Goal: Task Accomplishment & Management: Manage account settings

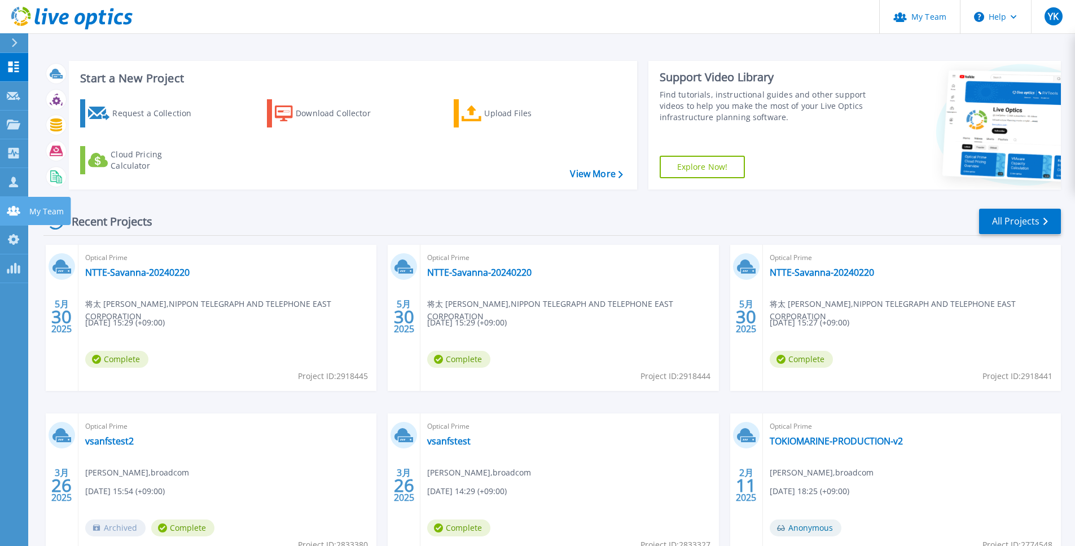
click at [12, 210] on icon at bounding box center [14, 211] width 14 height 10
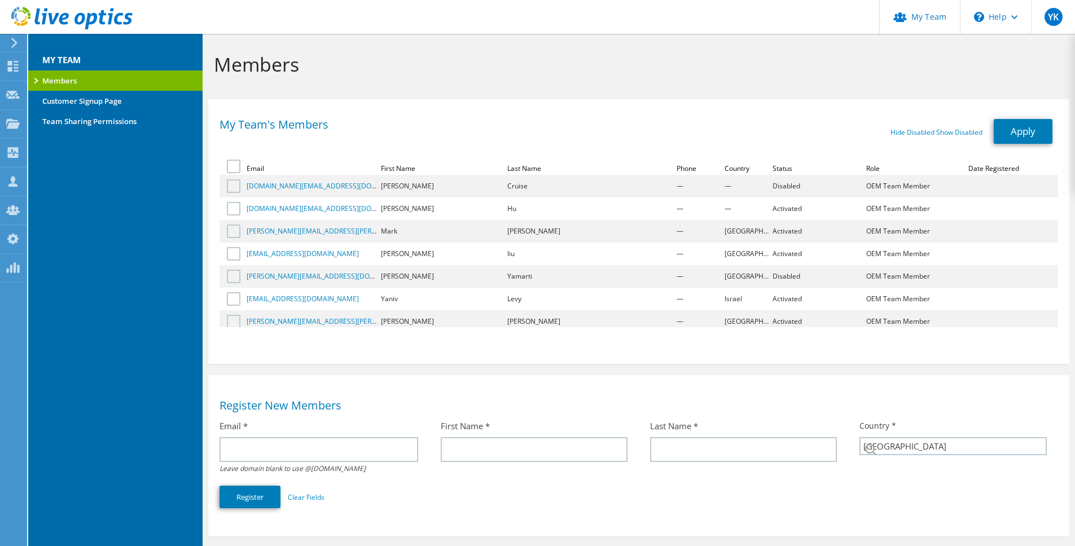
select select "110"
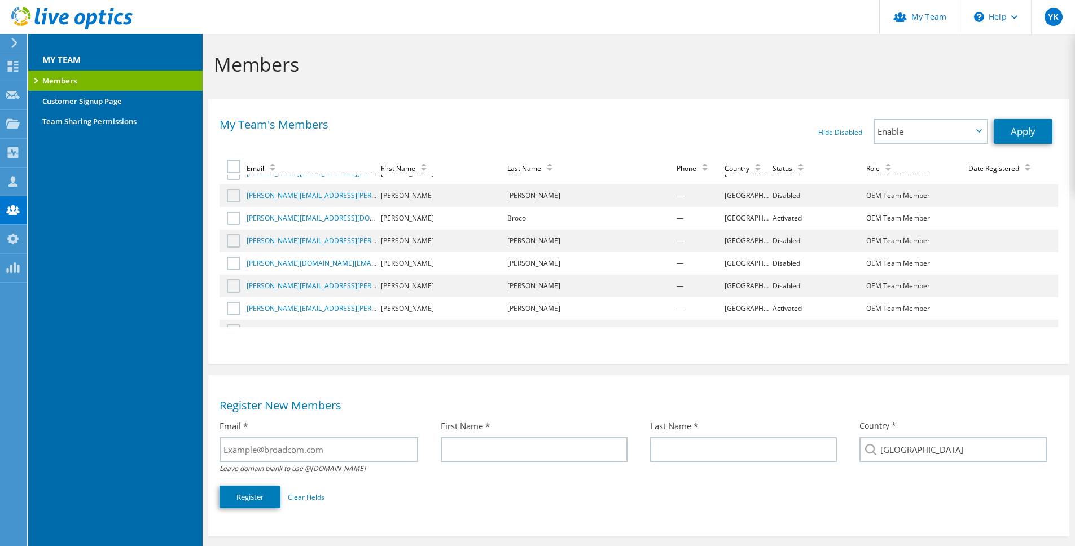
scroll to position [312, 0]
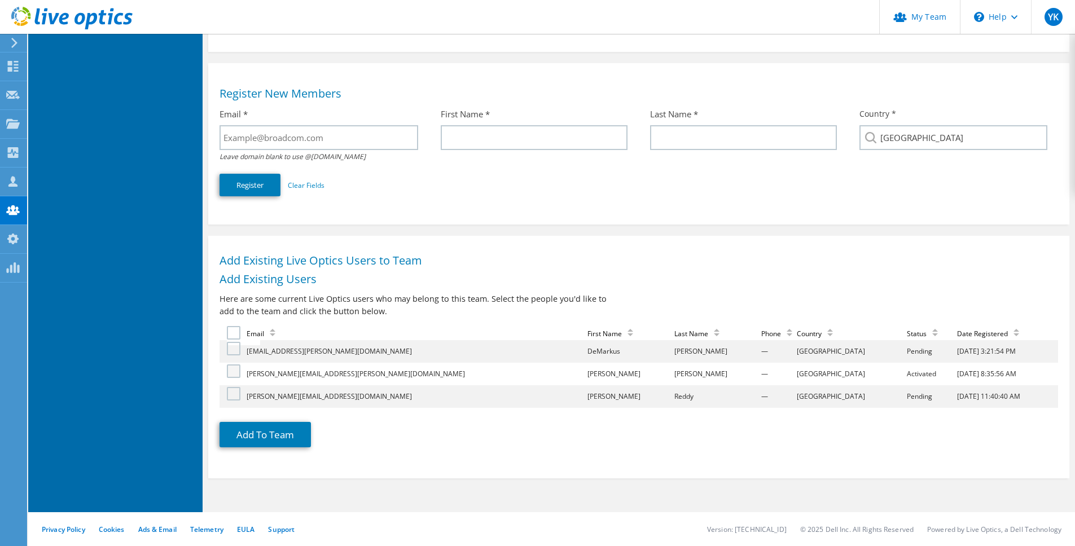
click at [232, 375] on label at bounding box center [235, 371] width 16 height 14
click at [0, 0] on input "checkbox" at bounding box center [0, 0] width 0 height 0
click at [269, 434] on button "Add To Team" at bounding box center [264, 434] width 91 height 25
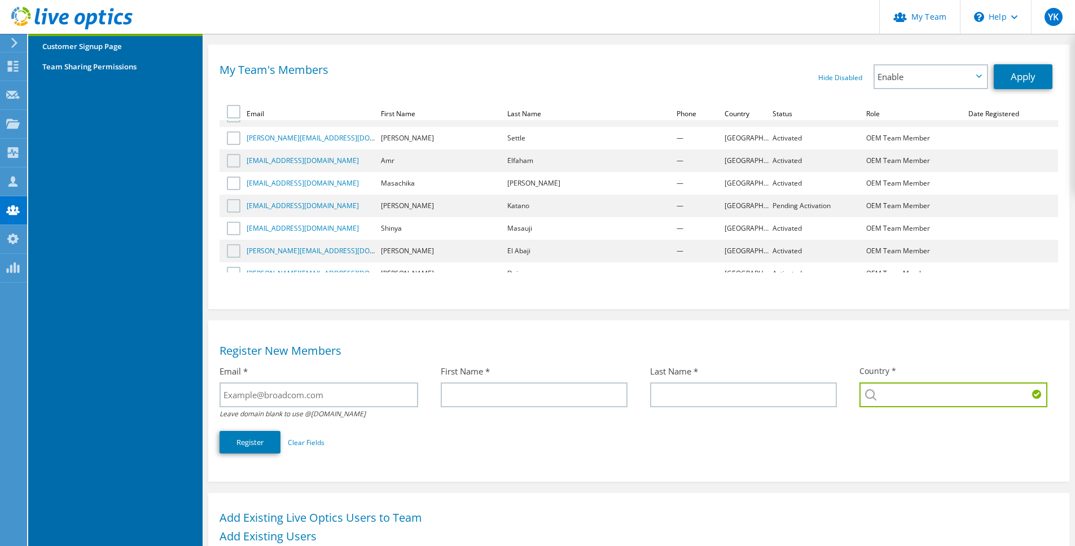
scroll to position [11220, 0]
